Goal: Transaction & Acquisition: Purchase product/service

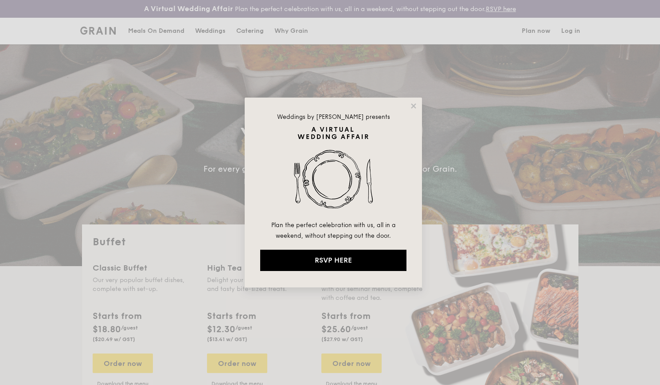
select select
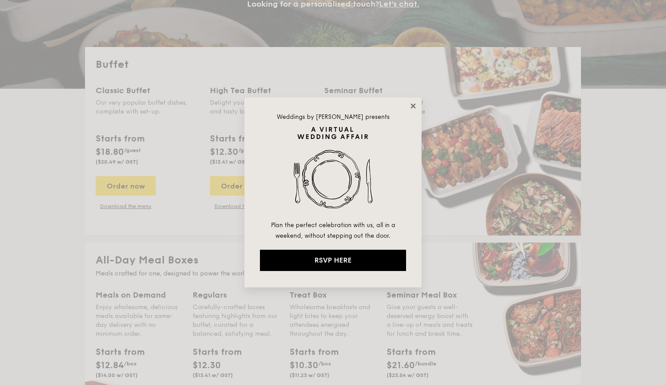
click at [410, 105] on icon at bounding box center [413, 106] width 8 height 8
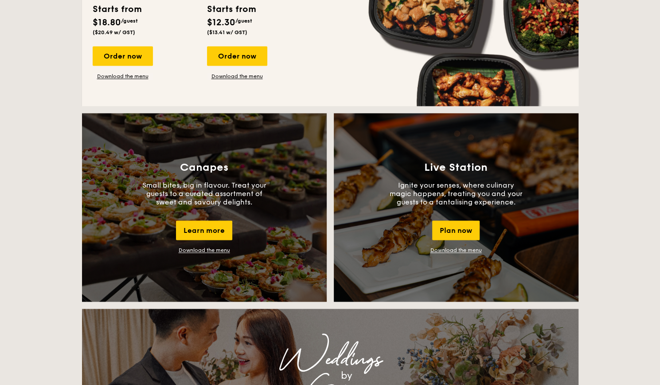
scroll to position [753, 0]
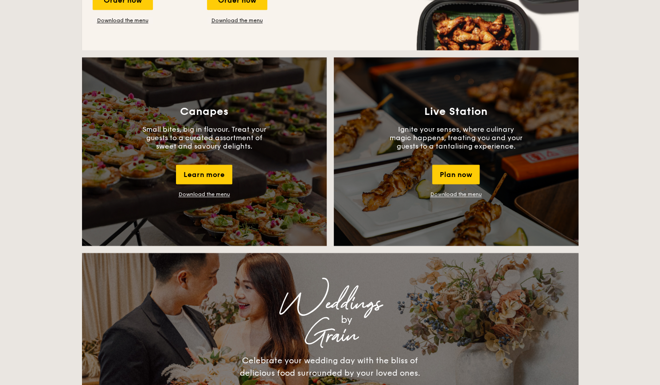
click at [210, 161] on div "Canapes Small bites, big in flavour. Treat your guests to a curated assortment …" at bounding box center [204, 151] width 245 height 188
click at [209, 172] on div "Learn more" at bounding box center [204, 173] width 56 height 19
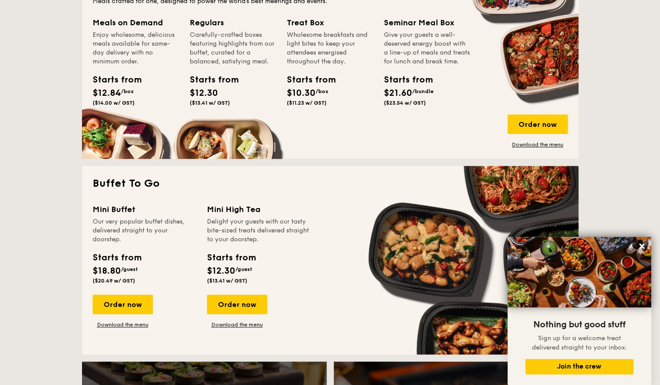
scroll to position [487, 0]
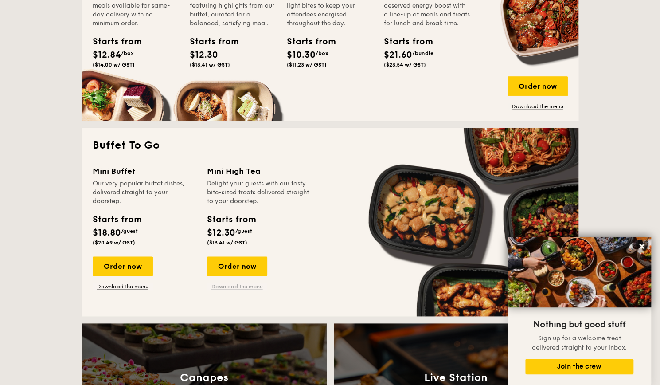
click at [244, 288] on link "Download the menu" at bounding box center [237, 286] width 60 height 7
click at [234, 266] on div "Order now" at bounding box center [237, 265] width 60 height 19
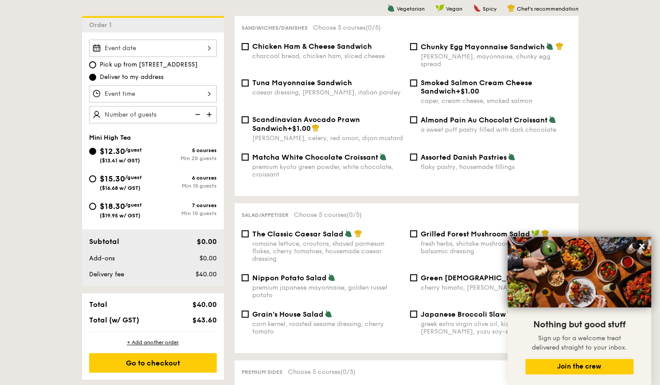
scroll to position [266, 0]
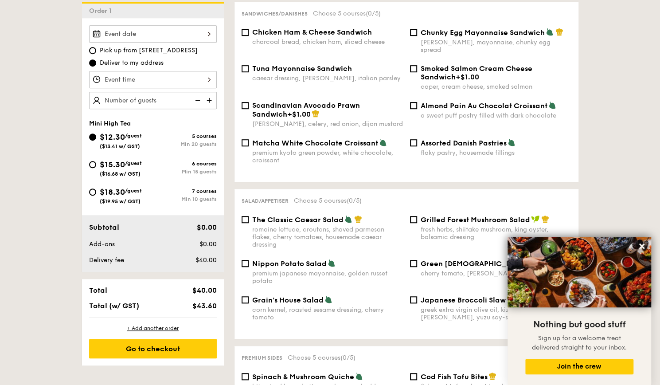
click at [575, 140] on div "Sandwiches/Danishes Choose 5 courses (0/5) Chicken Ham & Cheese Sandwich charco…" at bounding box center [406, 92] width 344 height 180
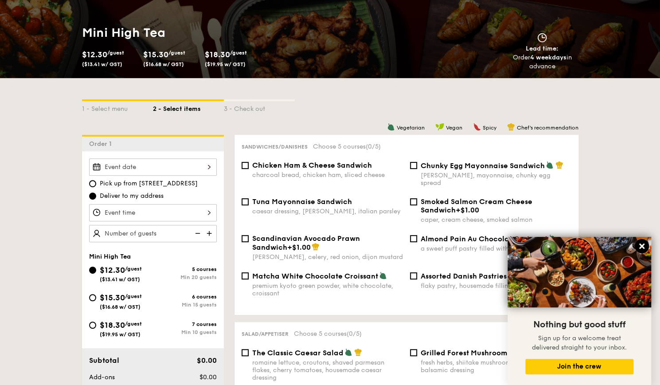
click at [644, 246] on icon at bounding box center [641, 246] width 8 height 8
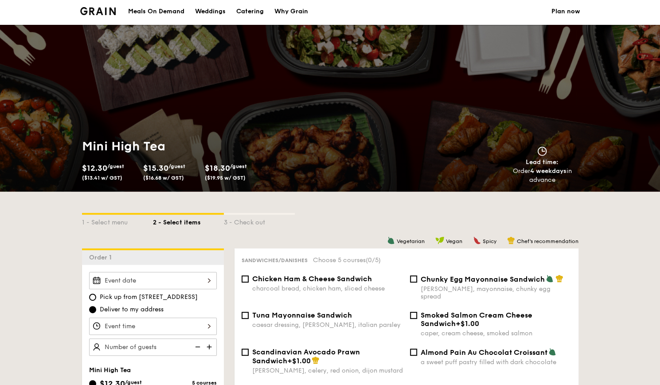
scroll to position [0, 0]
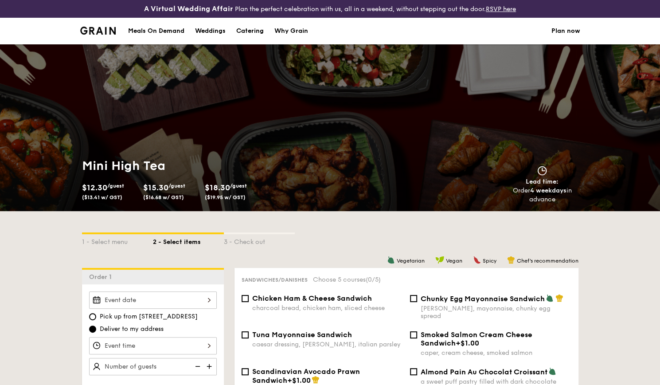
click at [107, 31] on img at bounding box center [98, 31] width 36 height 8
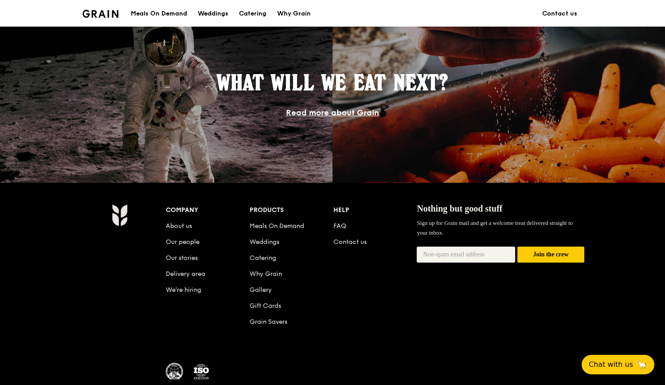
scroll to position [724, 0]
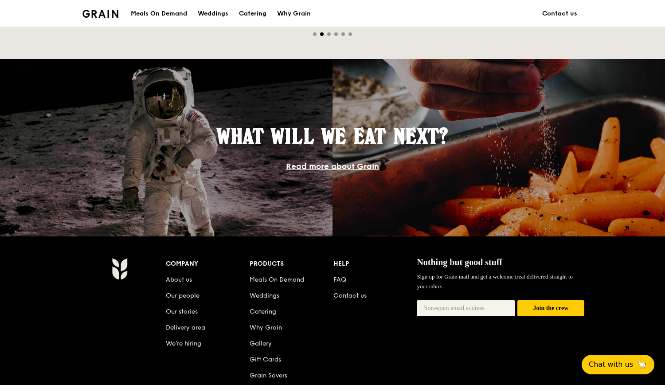
click at [253, 13] on div "Catering" at bounding box center [252, 13] width 27 height 27
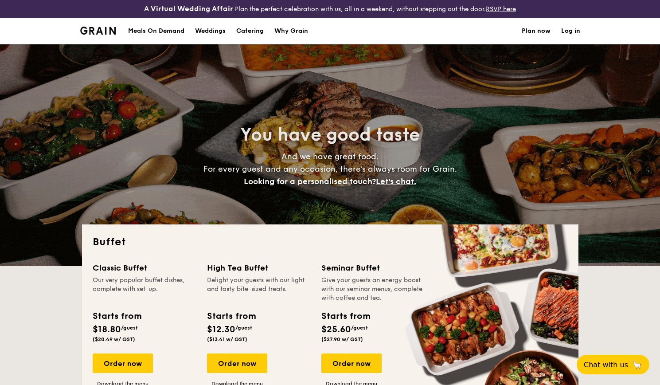
select select
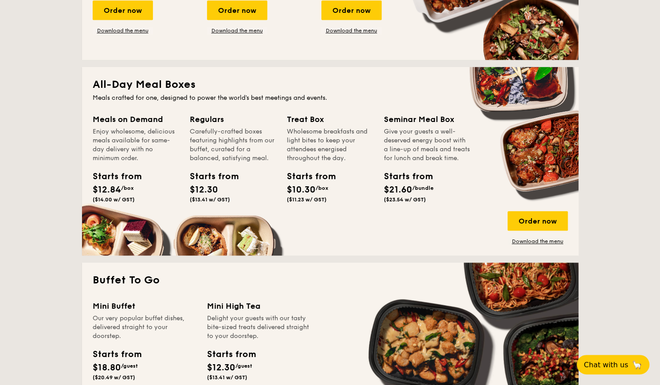
scroll to position [354, 0]
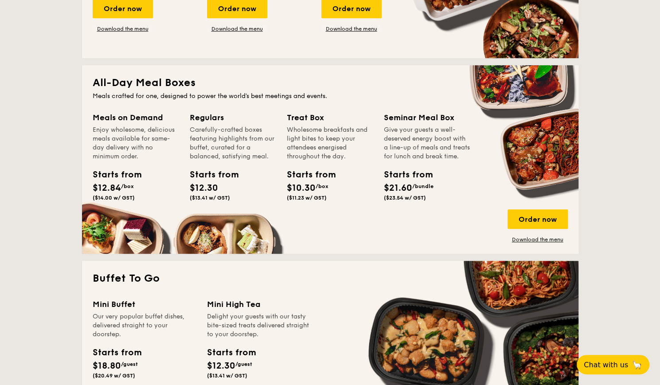
click at [350, 138] on div "Wholesome breakfasts and light bites to keep your attendees energised throughou…" at bounding box center [330, 142] width 86 height 35
click at [316, 155] on div "Wholesome breakfasts and light bites to keep your attendees energised throughou…" at bounding box center [330, 142] width 86 height 35
click at [292, 136] on div "Wholesome breakfasts and light bites to keep your attendees energised throughou…" at bounding box center [330, 142] width 86 height 35
click at [530, 237] on link "Download the menu" at bounding box center [537, 239] width 60 height 7
